Goal: Find contact information: Find contact information

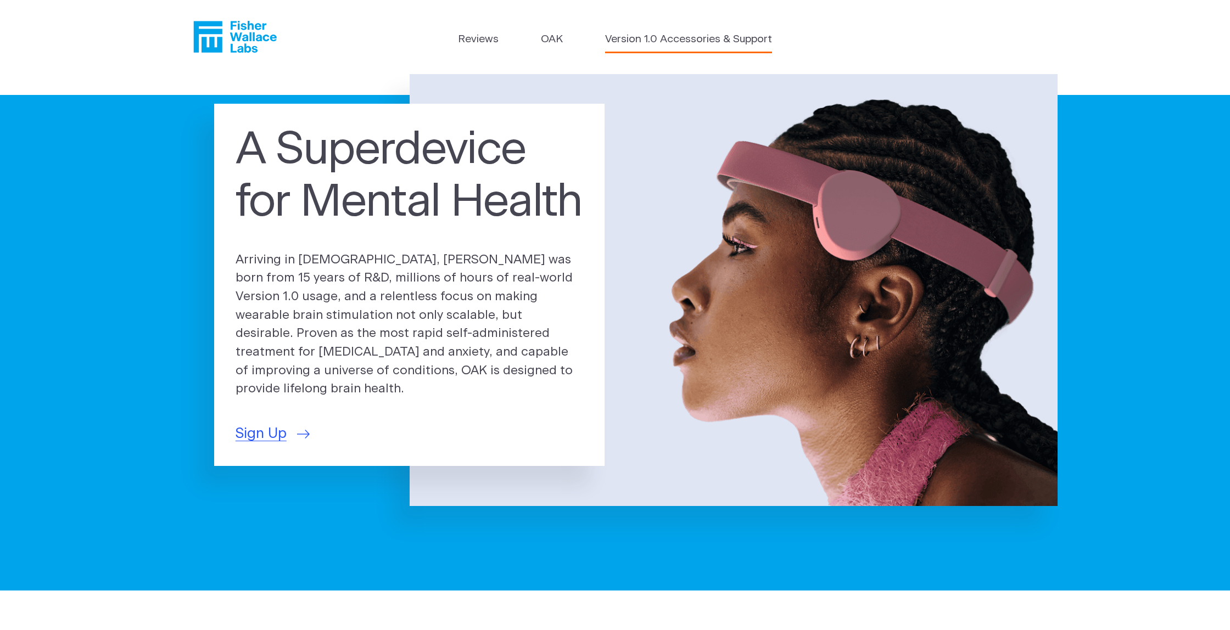
click at [633, 38] on link "Version 1.0 Accessories & Support" at bounding box center [688, 40] width 167 height 16
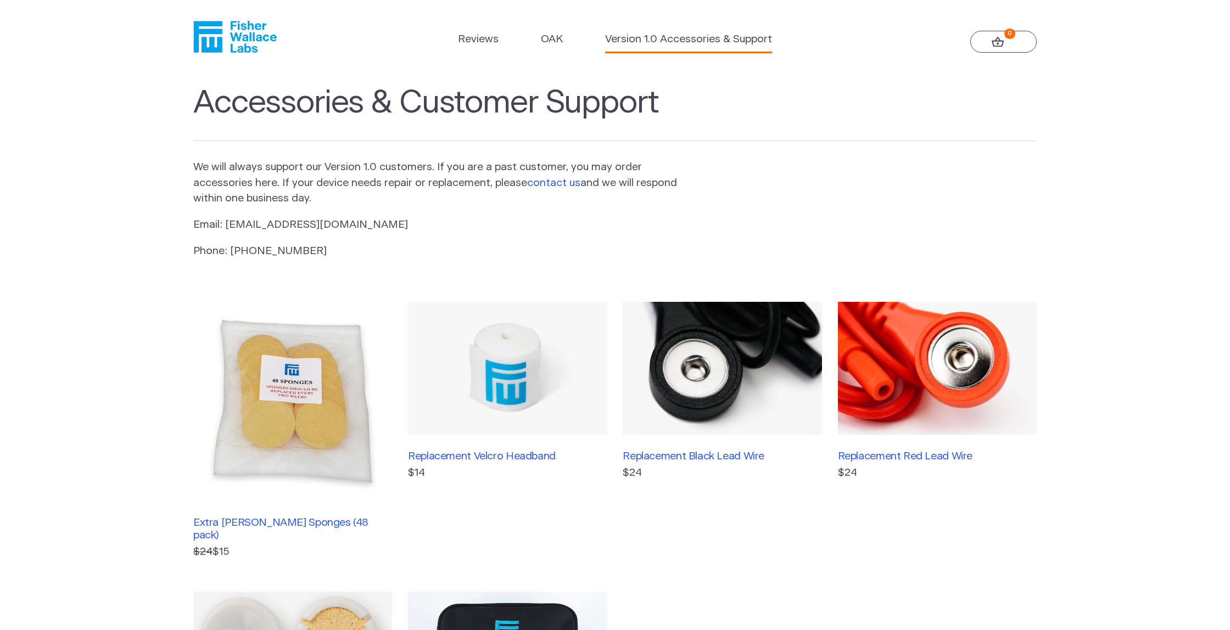
click at [549, 179] on link "contact us" at bounding box center [553, 183] width 53 height 10
click at [300, 224] on p "Email: info@fisherwallace.com" at bounding box center [435, 225] width 485 height 16
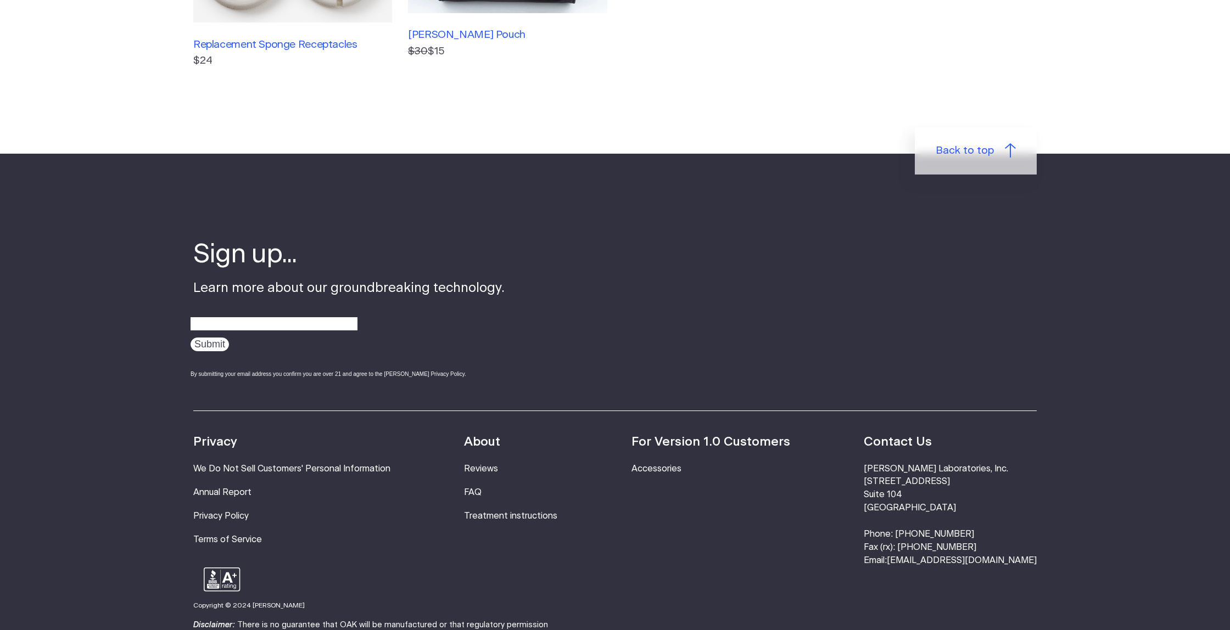
scroll to position [674, 0]
click at [489, 464] on link "Reviews" at bounding box center [481, 468] width 34 height 9
